Goal: Check status: Check status

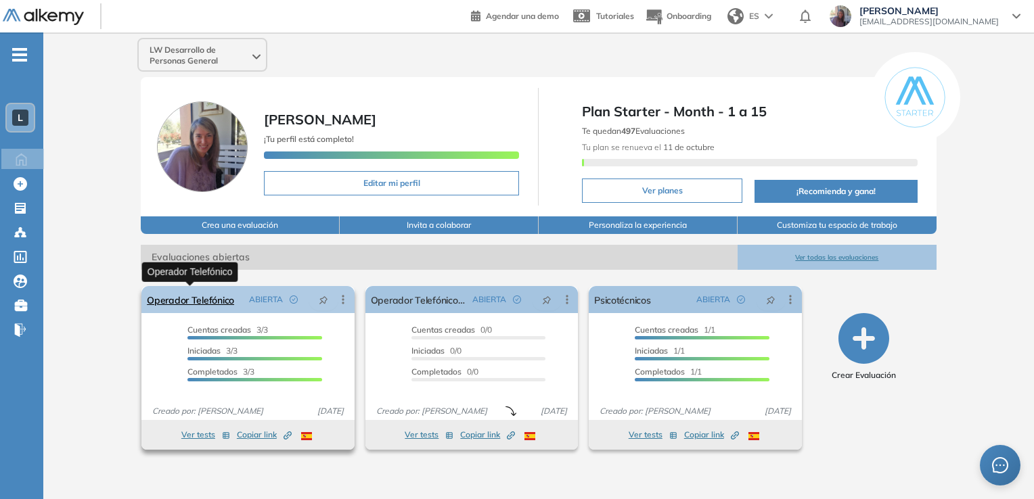
click at [186, 296] on link "Operador Telefónico" at bounding box center [190, 299] width 87 height 27
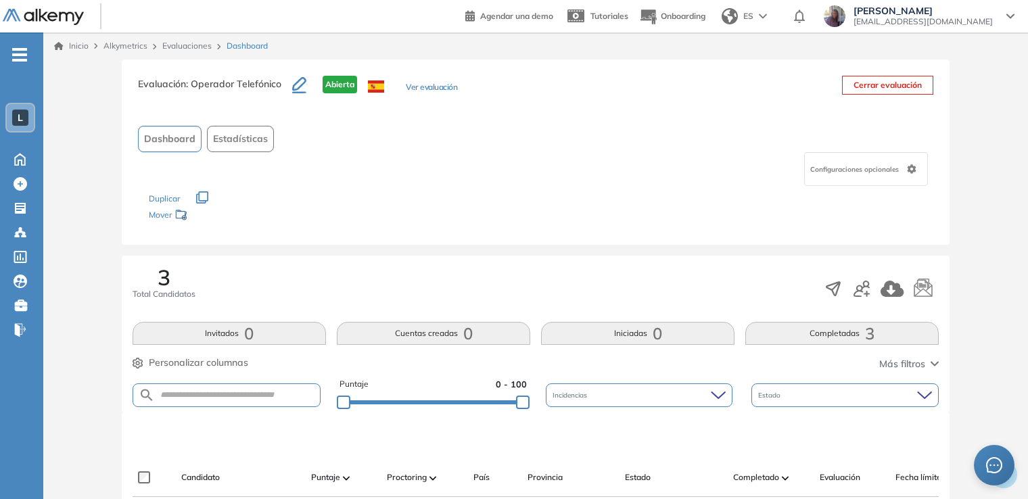
click at [87, 376] on div "Evaluación : Operador Telefónico Abierta Ver evaluación Cerrar evaluación Dashb…" at bounding box center [536, 491] width 974 height 862
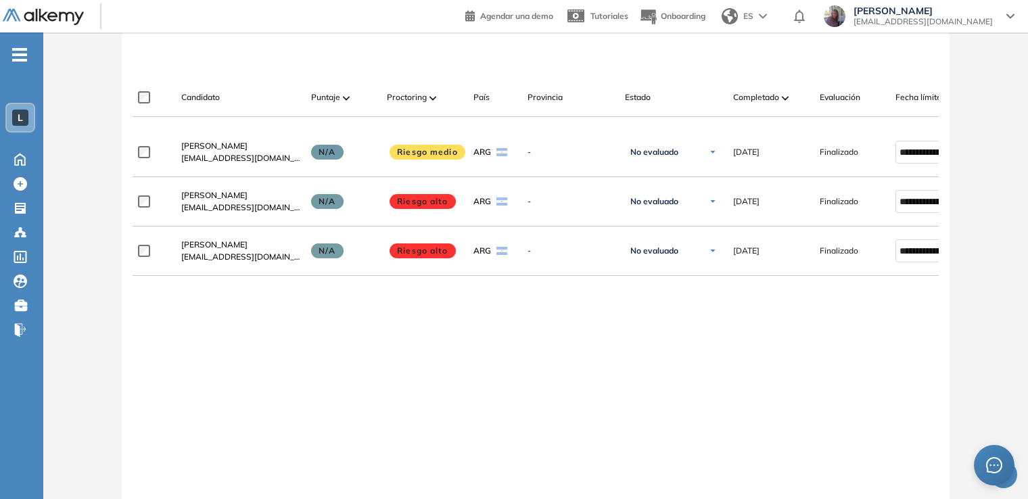
scroll to position [406, 0]
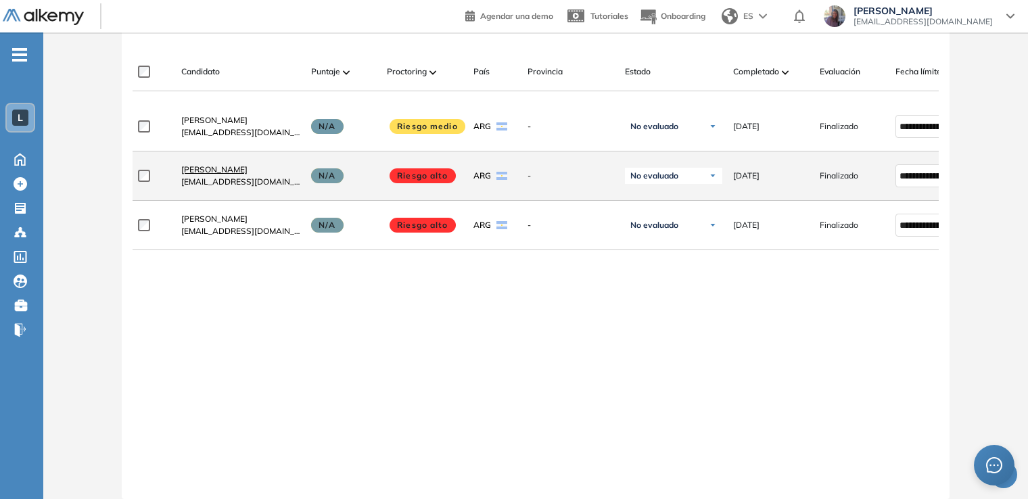
click at [204, 175] on span "[PERSON_NAME]" at bounding box center [214, 169] width 66 height 10
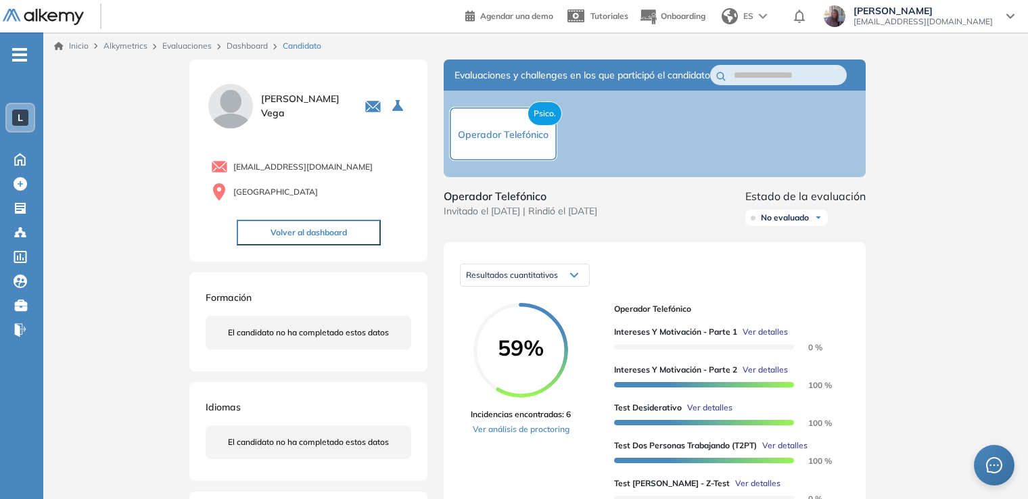
click at [260, 228] on button "Volver al dashboard" at bounding box center [309, 233] width 144 height 26
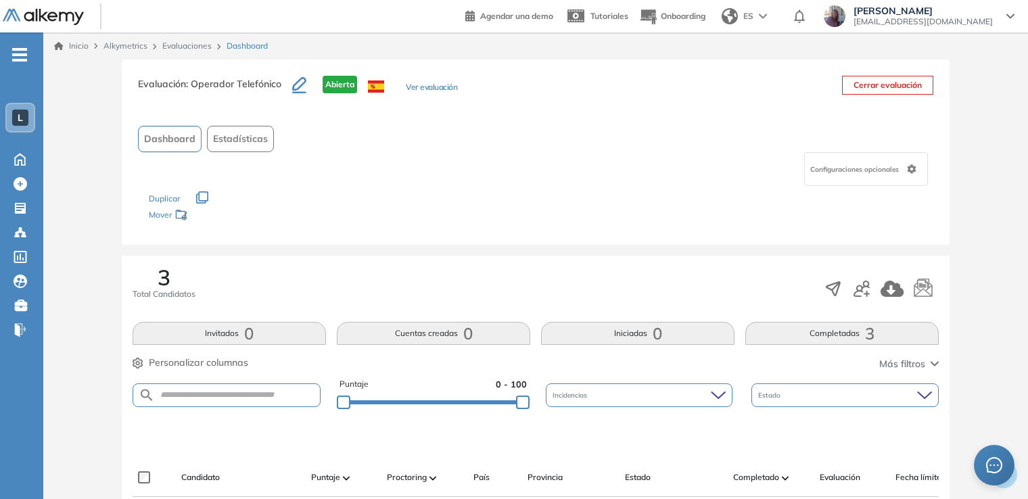
click at [70, 353] on div "Evaluación : Operador Telefónico Abierta Ver evaluación Cerrar evaluación Dashb…" at bounding box center [536, 491] width 974 height 862
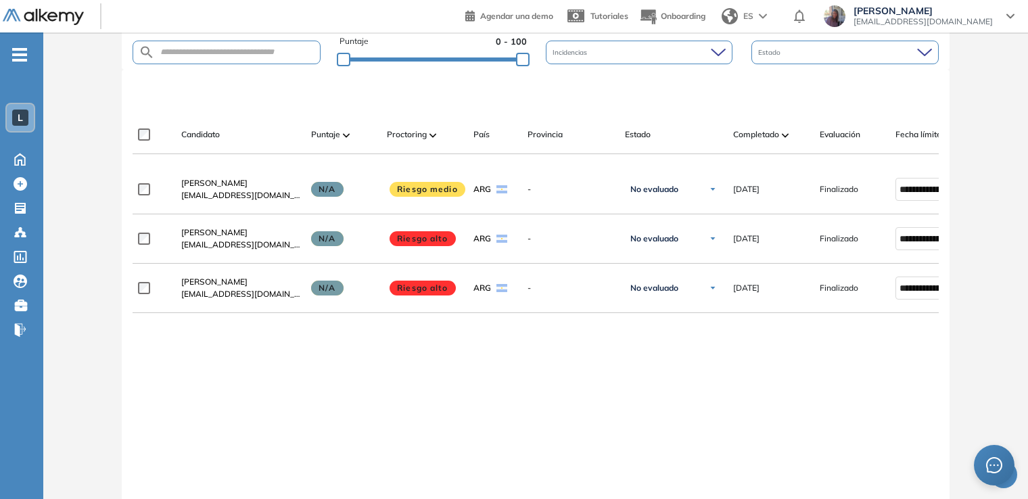
scroll to position [352, 0]
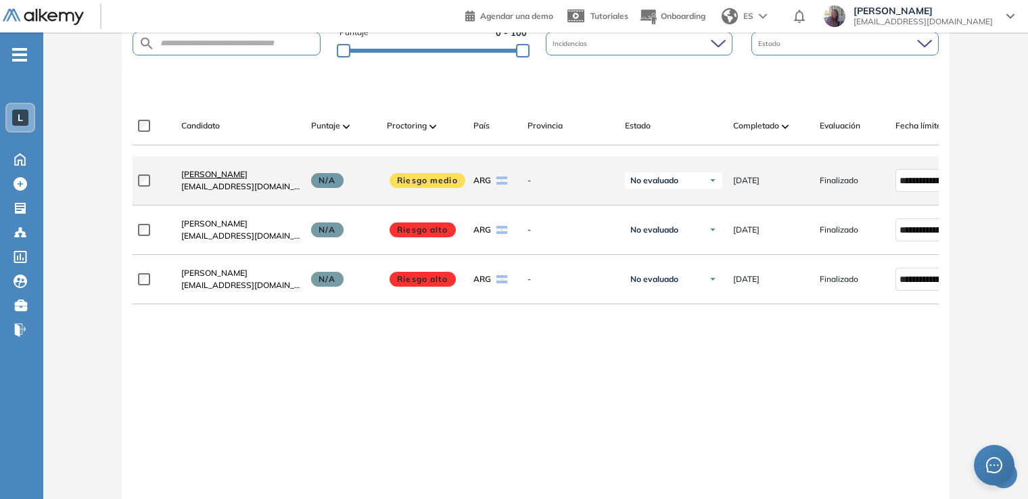
click at [208, 179] on span "[PERSON_NAME]" at bounding box center [214, 174] width 66 height 10
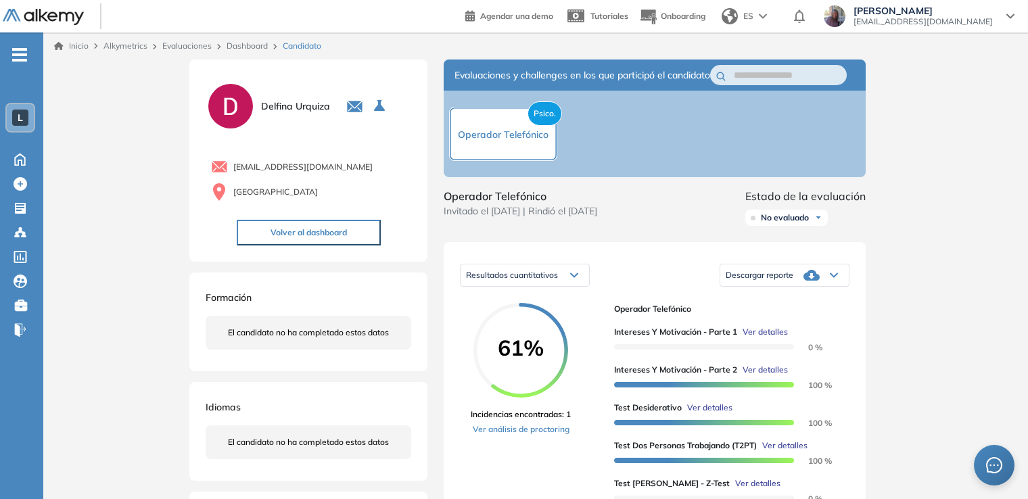
click at [257, 239] on button "Volver al dashboard" at bounding box center [309, 233] width 144 height 26
